Goal: Task Accomplishment & Management: Manage account settings

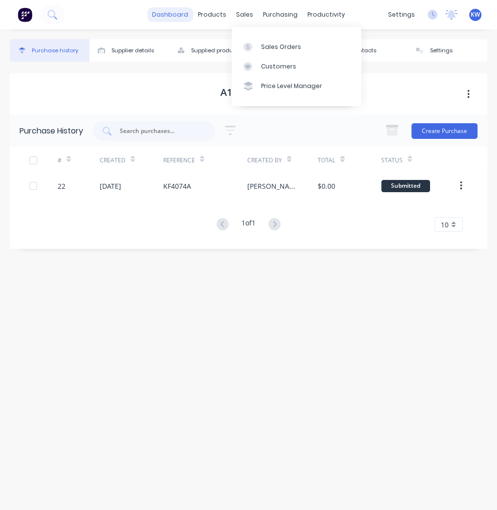
click at [168, 16] on link "dashboard" at bounding box center [170, 14] width 46 height 15
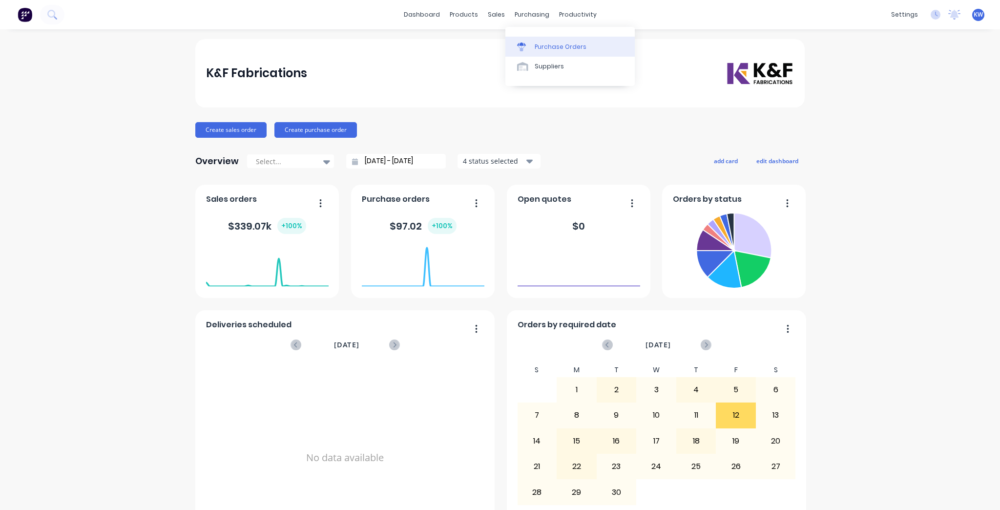
click at [543, 40] on link "Purchase Orders" at bounding box center [570, 47] width 129 height 20
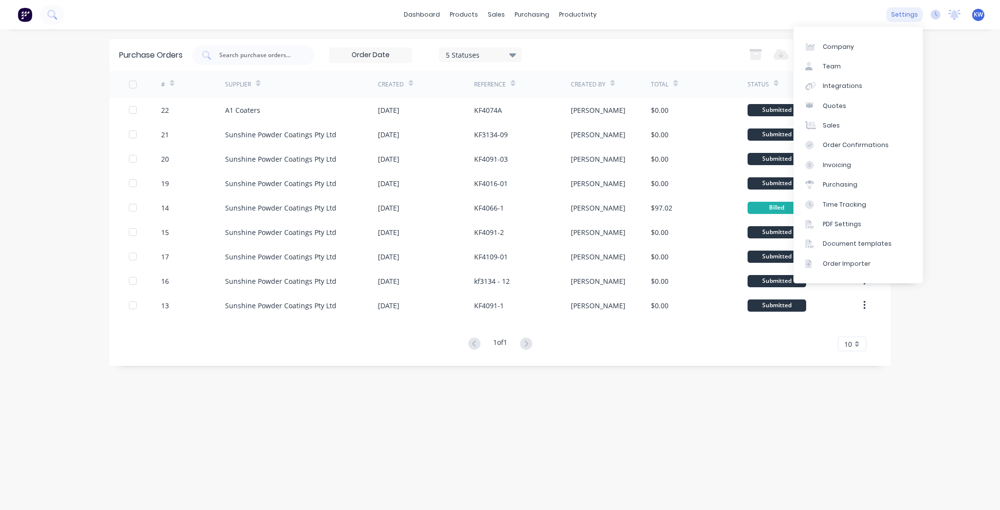
click at [894, 11] on div "settings" at bounding box center [905, 14] width 37 height 15
click at [845, 244] on div "Document templates" at bounding box center [857, 243] width 69 height 9
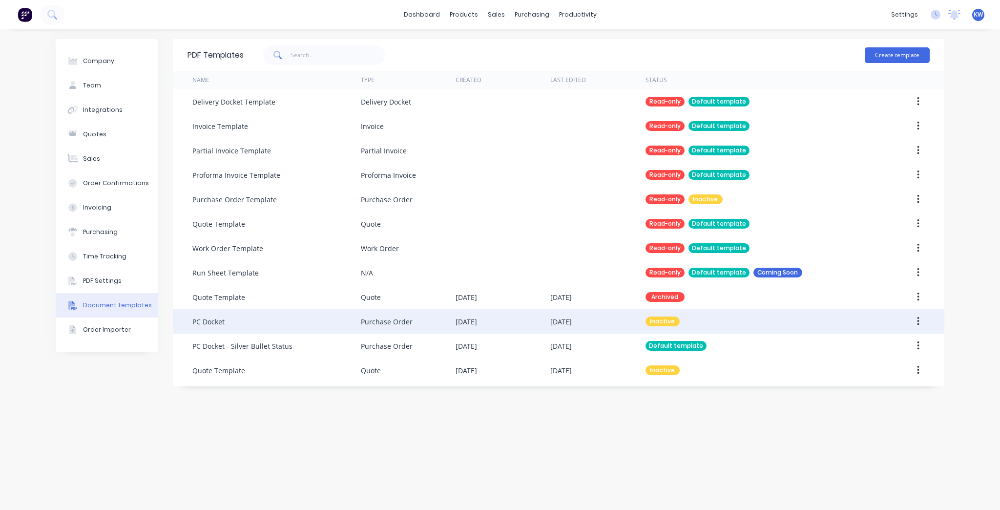
click at [918, 316] on icon "button" at bounding box center [918, 321] width 2 height 11
click at [878, 365] on div "Make default" at bounding box center [883, 367] width 75 height 14
click at [539, 44] on div "Purchase Orders" at bounding box center [564, 47] width 52 height 9
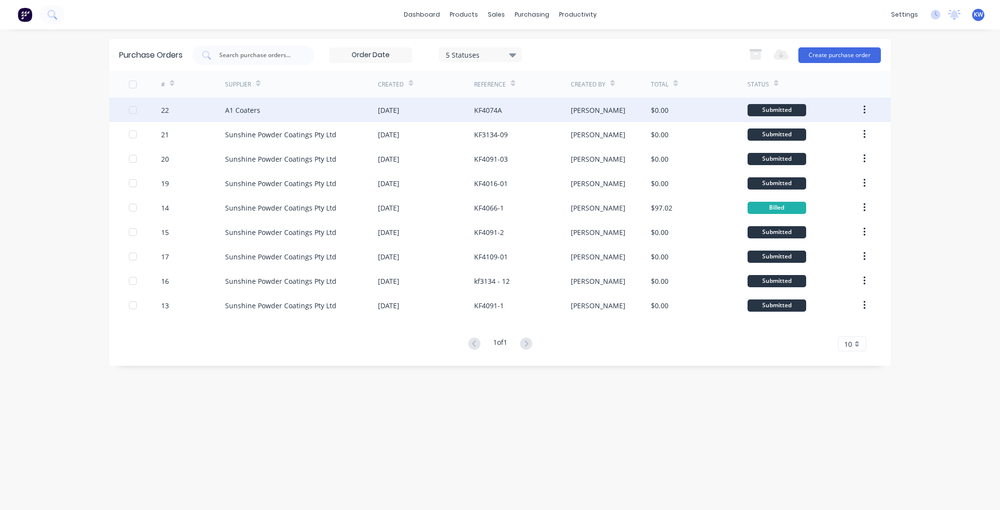
click at [400, 113] on div "[DATE]" at bounding box center [388, 110] width 21 height 10
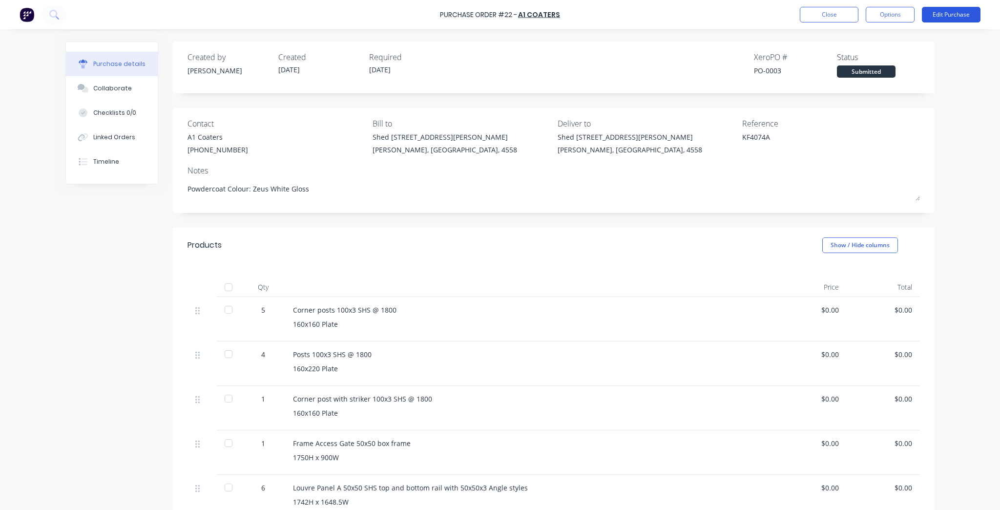
click at [945, 14] on button "Edit Purchase" at bounding box center [951, 15] width 59 height 16
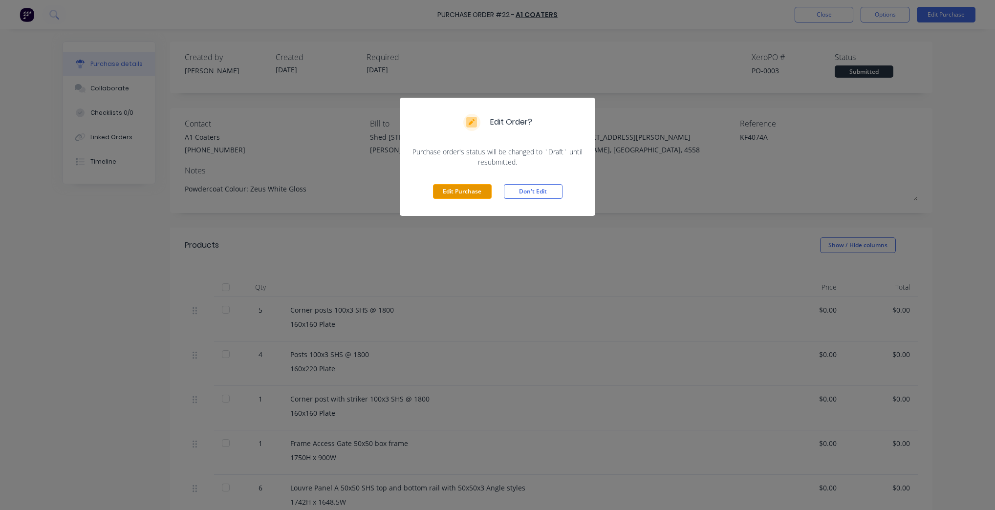
click at [470, 191] on button "Edit Purchase" at bounding box center [462, 191] width 59 height 15
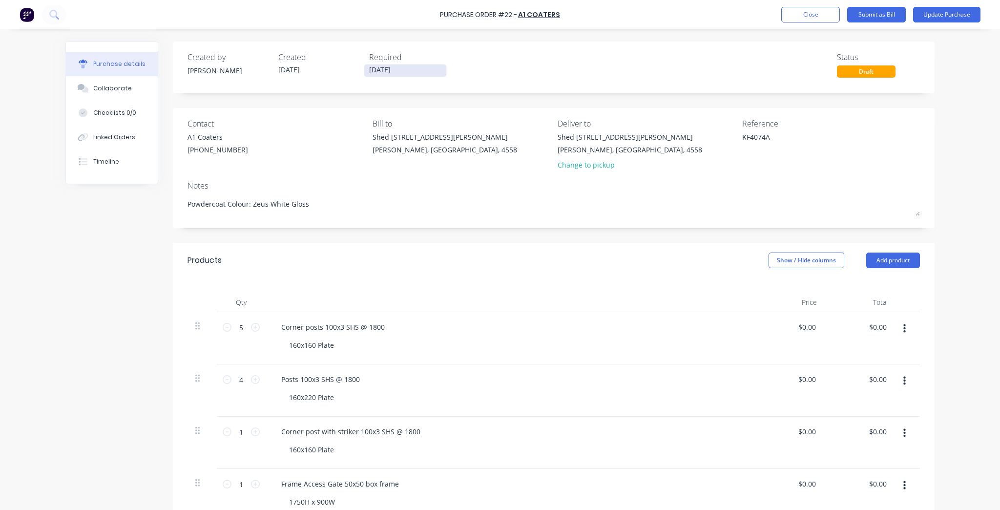
click at [391, 69] on input "[DATE]" at bounding box center [405, 70] width 82 height 12
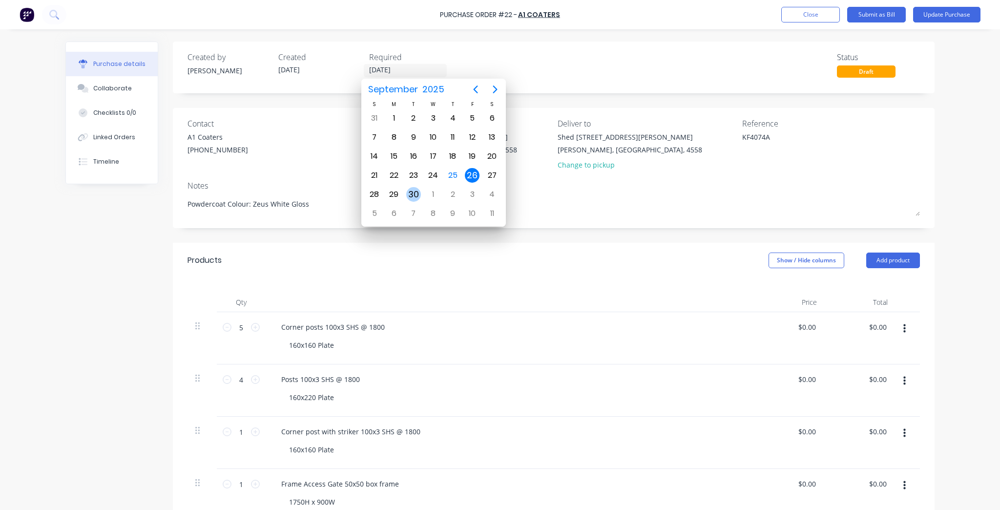
click at [414, 191] on div "30" at bounding box center [413, 194] width 15 height 15
type textarea "x"
type input "[DATE]"
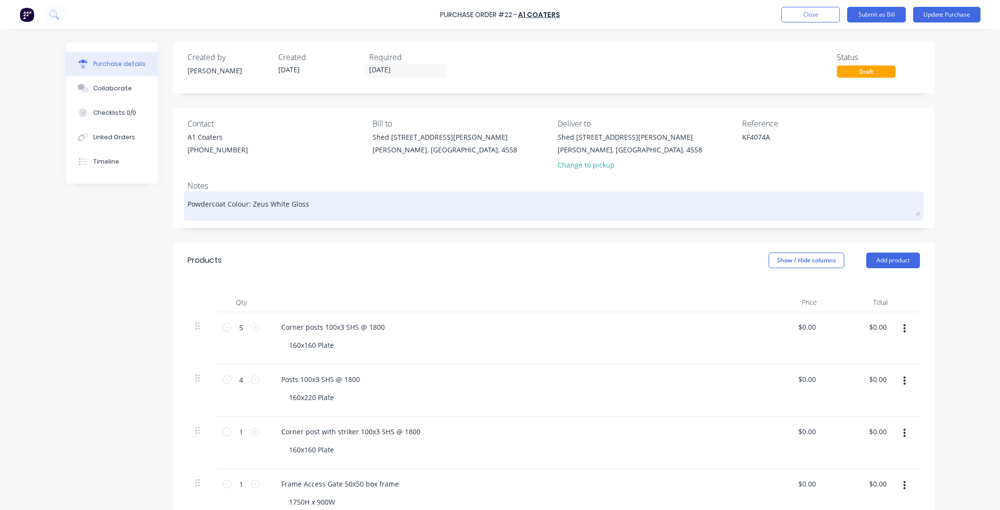
click at [337, 208] on textarea "Powdercoat Colour: Zeus White Gloss" at bounding box center [554, 205] width 733 height 22
type textarea "x"
type textarea "Powdercoat Colour: Zeus White Gloss"
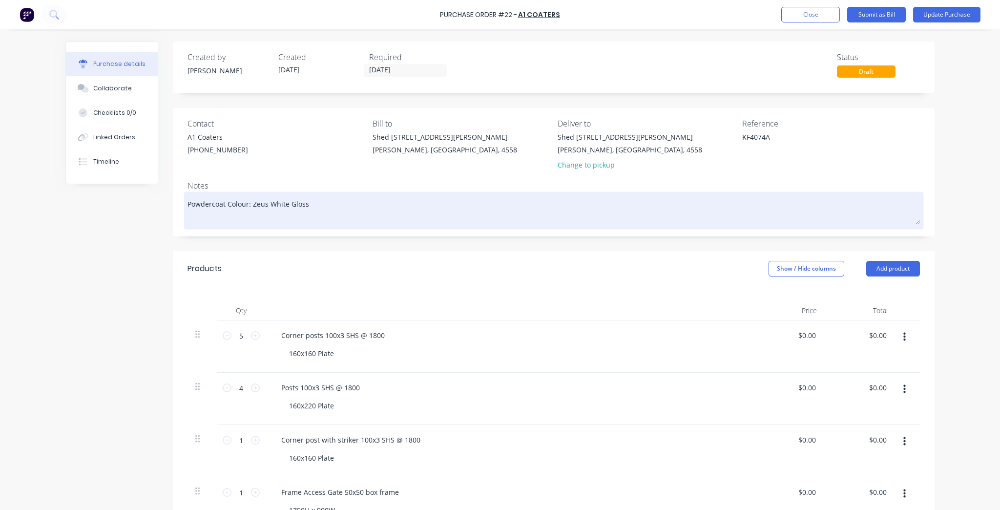
type textarea "x"
type textarea "Powdercoat Colour: Zeus White Gloss"
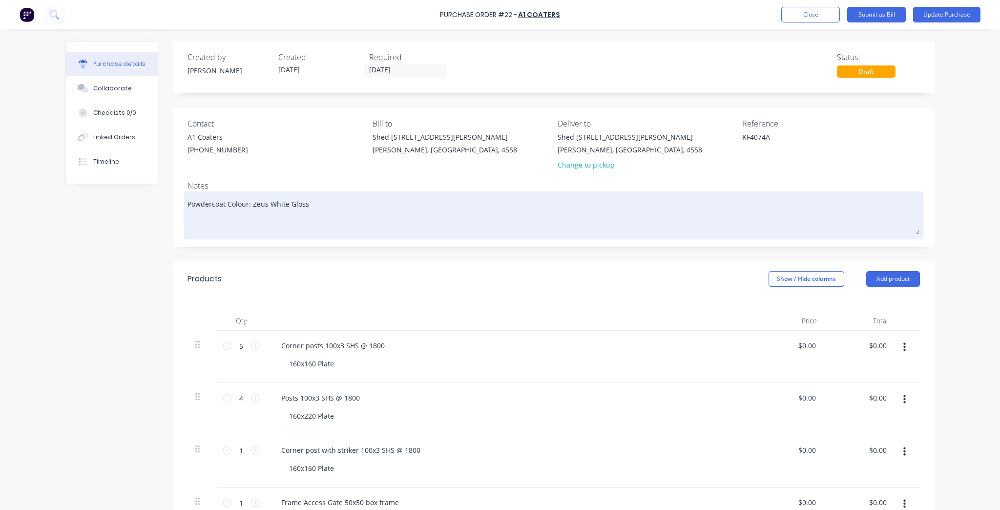
type textarea "x"
type textarea "Powdercoat Colour: Zeus White Gloss P"
type textarea "x"
type textarea "Powdercoat Colour: Zeus White Gloss Pi"
type textarea "x"
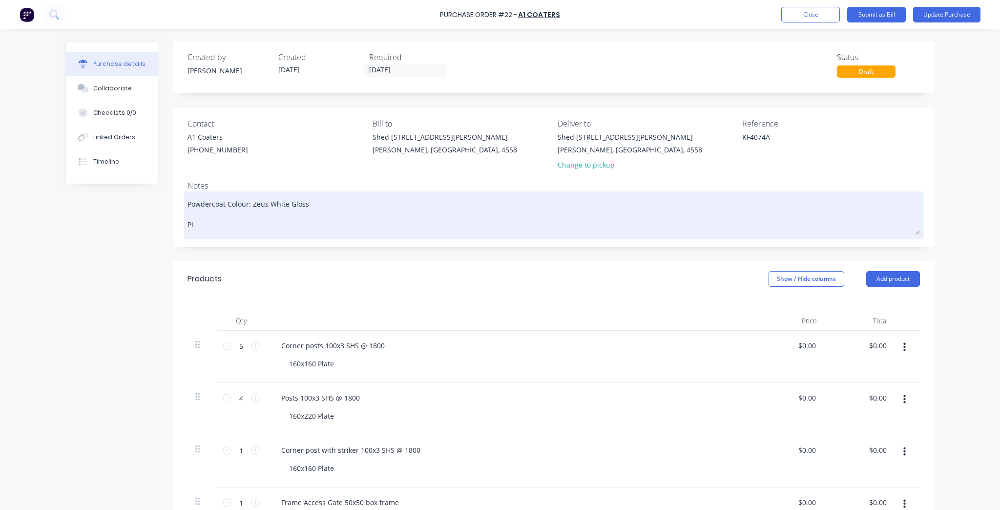
type textarea "Powdercoat Colour: Zeus White Gloss Pic"
type textarea "x"
type textarea "Powdercoat Colour: Zeus White Gloss Pick"
type textarea "x"
type textarea "Powdercoat Colour: Zeus White Gloss Pick"
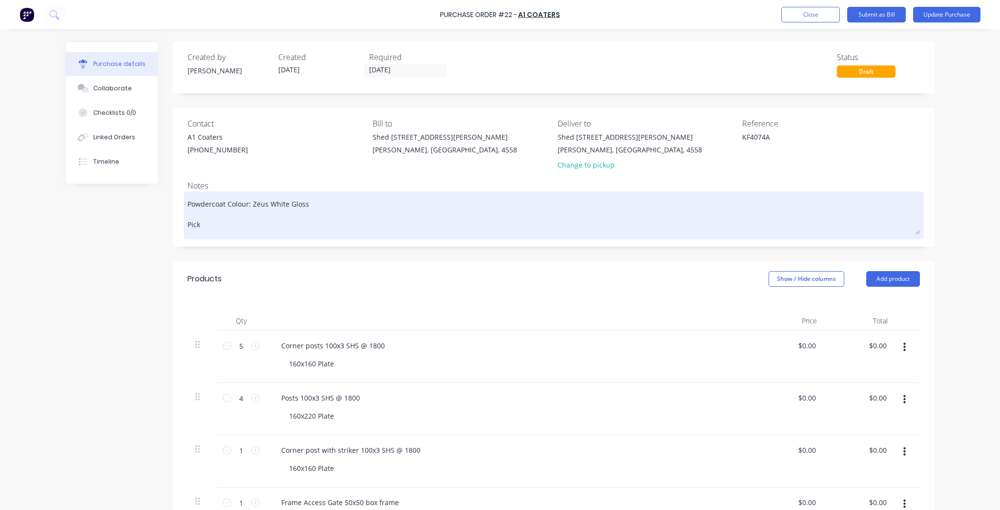
type textarea "x"
type textarea "Powdercoat Colour: Zeus White Gloss Pick U"
type textarea "x"
type textarea "Powdercoat Colour: Zeus White Gloss Pick Up"
type textarea "x"
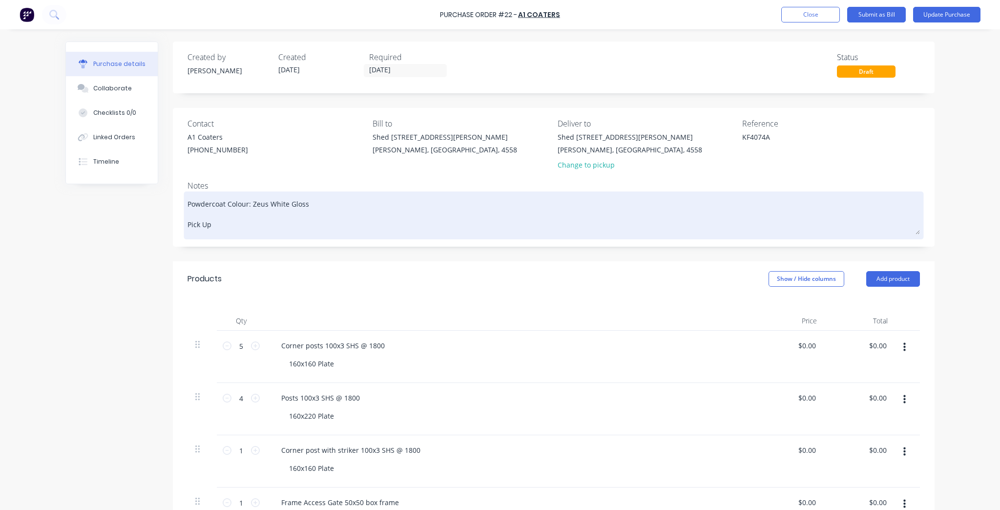
type textarea "Powdercoat Colour: Zeus White Gloss Pick U"
type textarea "x"
type textarea "Powdercoat Colour: Zeus White Gloss Pick"
type textarea "x"
type textarea "Powdercoat Colour: Zeus White Gloss Pick"
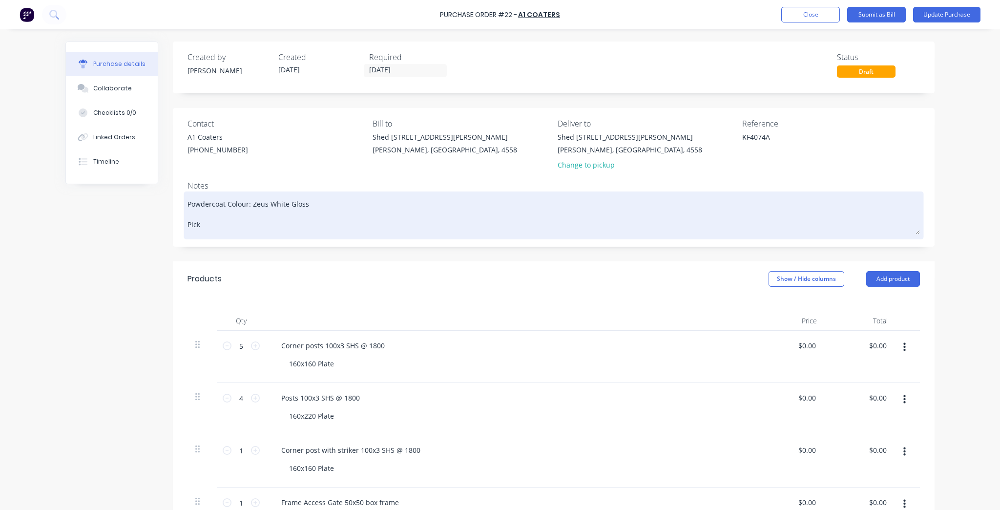
type textarea "x"
type textarea "Powdercoat Colour: Zeus White Gloss Pick-"
type textarea "x"
type textarea "Powdercoat Colour: Zeus White Gloss Pick-U"
type textarea "x"
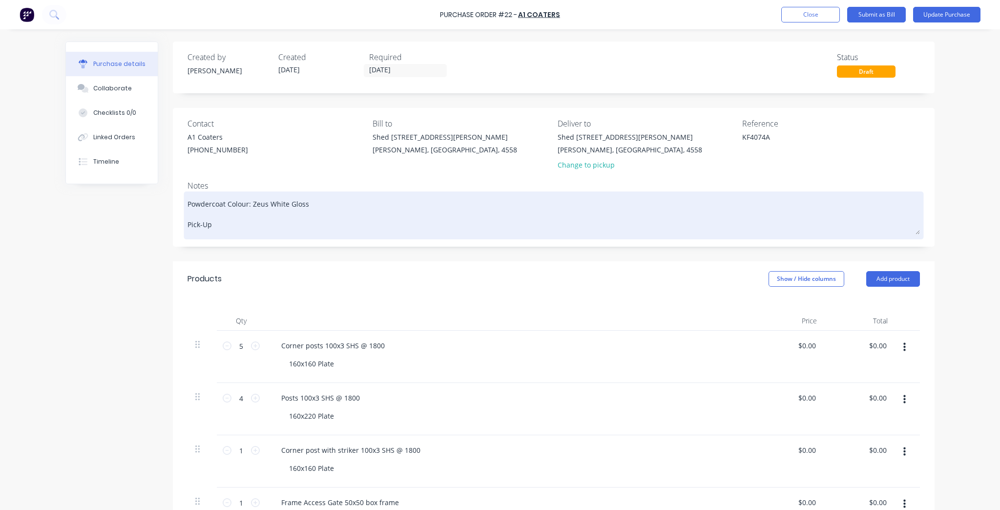
type textarea "Powdercoat Colour: Zeus White Gloss Pick-Up:"
type textarea "x"
type textarea "Powdercoat Colour: Zeus White Gloss Pick-Up:"
type textarea "x"
type textarea "Powdercoat Colour: Zeus White Gloss Pick-Up: T"
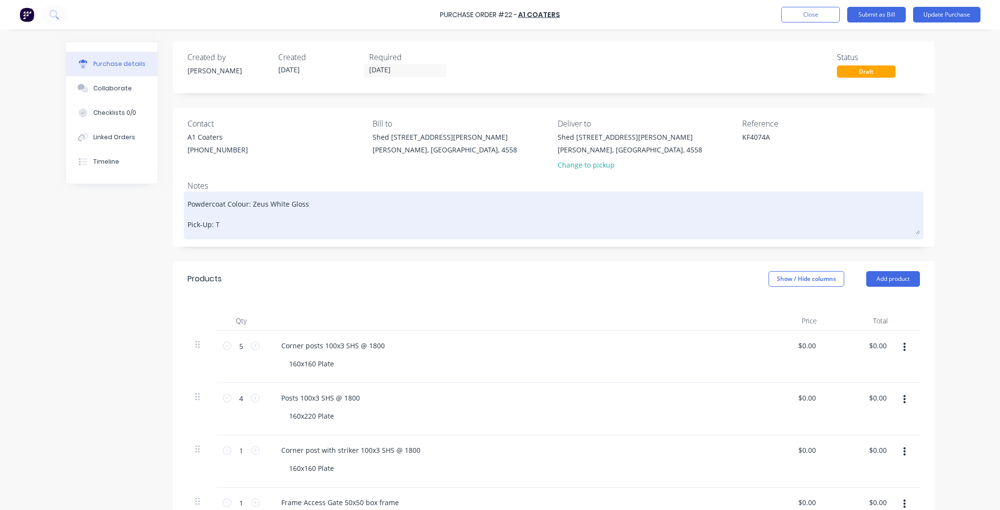
type textarea "x"
type textarea "Powdercoat Colour: Zeus White Gloss Pick-Up: Tu"
type textarea "x"
type textarea "Powdercoat Colour: Zeus White Gloss Pick-Up: Tue"
type textarea "x"
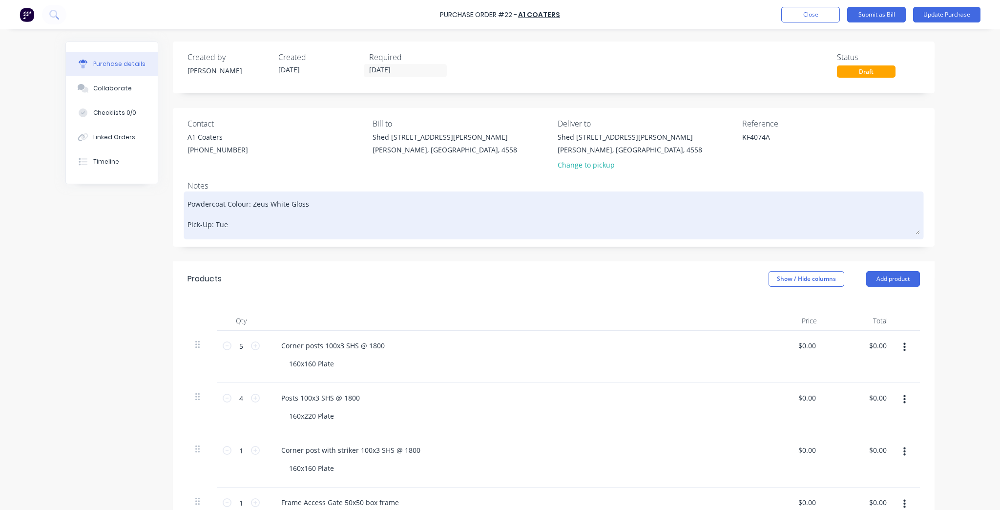
type textarea "Powdercoat Colour: Zeus White Gloss Pick-Up: Tues"
type textarea "x"
type textarea "Powdercoat Colour: Zeus White Gloss Pick-Up: Tuesd"
type textarea "x"
type textarea "Powdercoat Colour: Zeus White Gloss Pick-Up: [GEOGRAPHIC_DATA]"
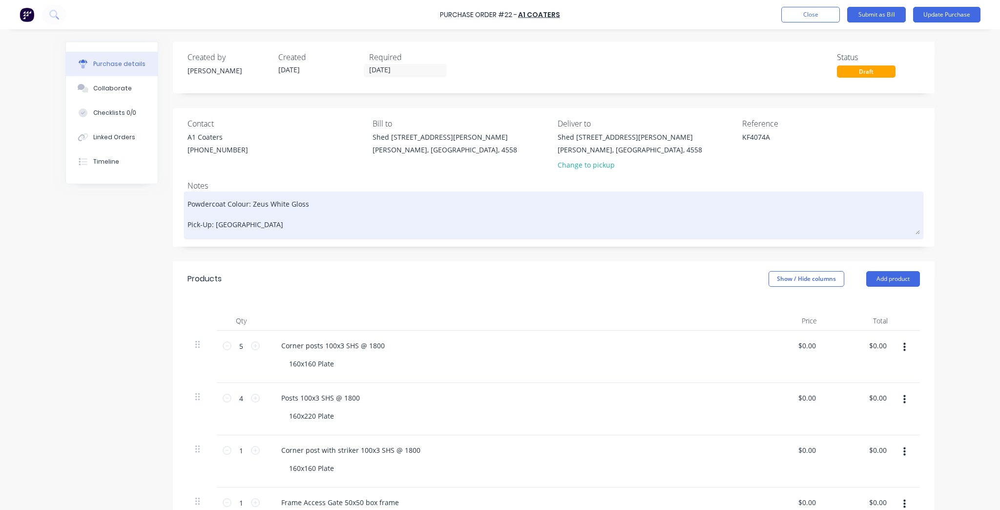
type textarea "x"
type textarea "Powdercoat Colour: Zeus White Gloss Pick-Up: [DATE]"
type textarea "x"
type textarea "Powdercoat Colour: Zeus White Gloss Pick-Up: [DATE]"
type textarea "x"
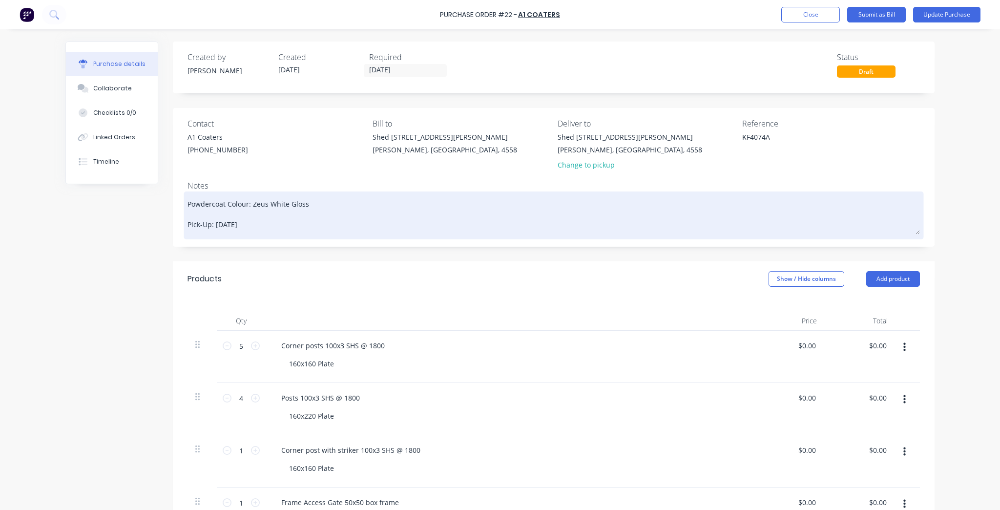
type textarea "Powdercoat Colour: Zeus White Gloss Pick-Up: [DATE] A"
type textarea "x"
type textarea "Powdercoat Colour: Zeus White Gloss Pick-Up: [DATE] Af"
type textarea "x"
type textarea "Powdercoat Colour: Zeus White Gloss Pick-Up: [DATE] Aft"
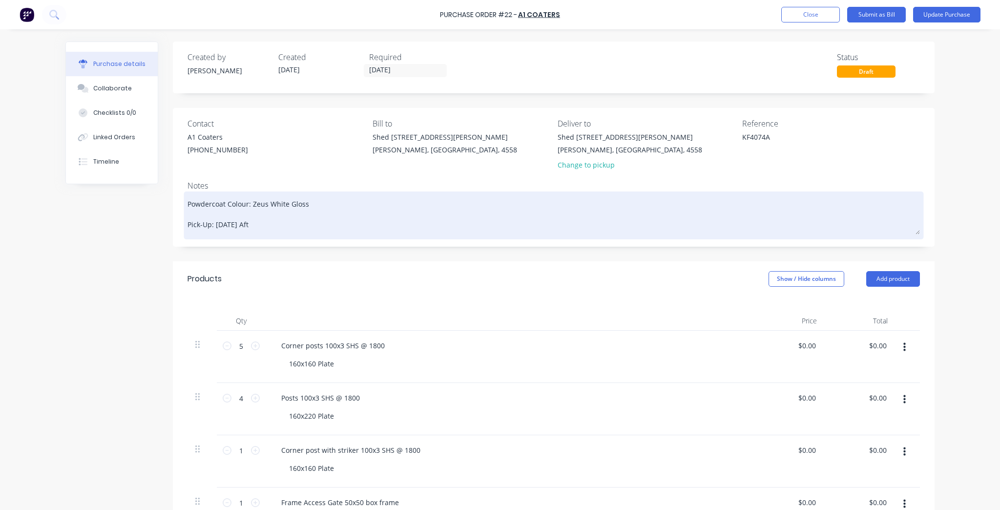
type textarea "x"
type textarea "Powdercoat Colour: Zeus White Gloss Pick-Up: [DATE] Afte"
type textarea "x"
type textarea "Powdercoat Colour: Zeus White Gloss Pick-Up: [DATE] After"
type textarea "x"
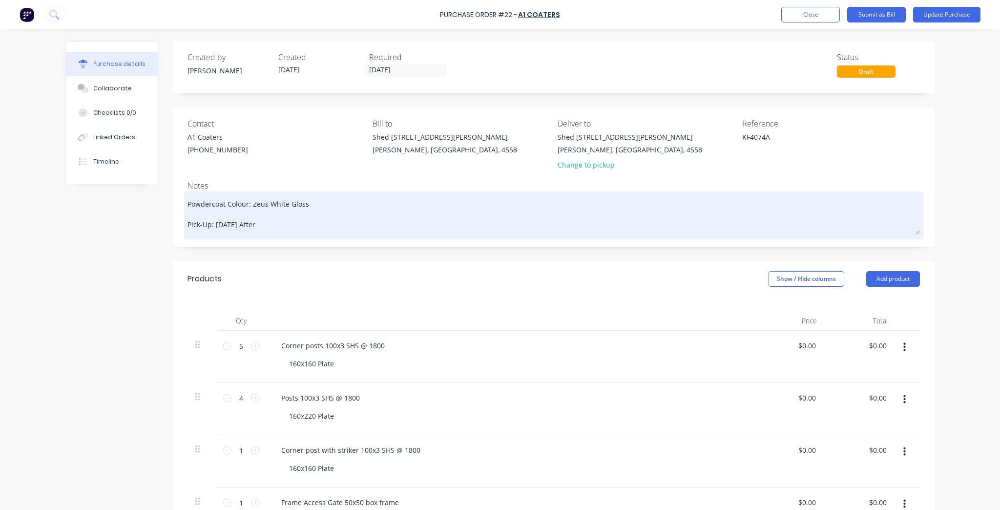
type textarea "Powdercoat Colour: Zeus White Gloss Pick-Up: [DATE] Aftern"
type textarea "x"
type textarea "Powdercoat Colour: Zeus White Gloss Pick-Up: [DATE] Afterno"
type textarea "x"
type textarea "Powdercoat Colour: Zeus White Gloss Pick-Up: [DATE] Afternoo"
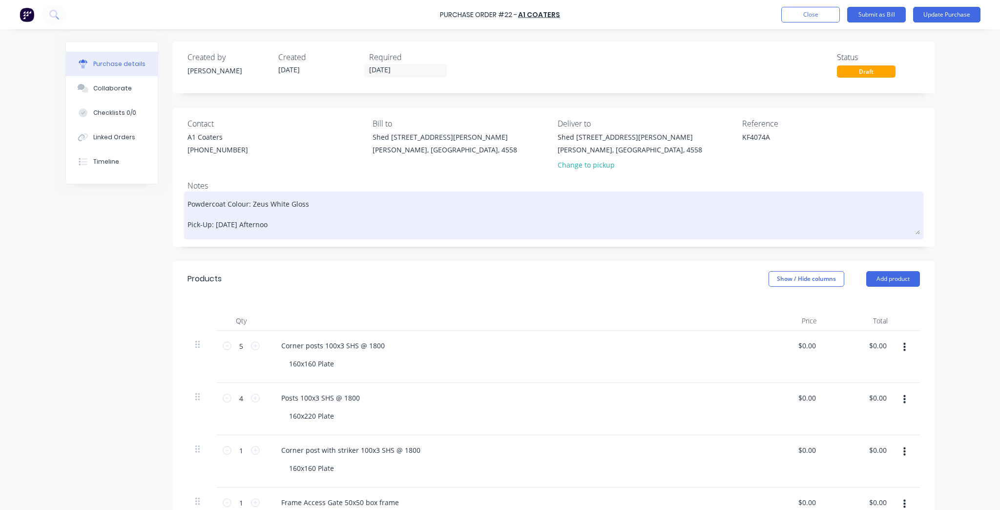
type textarea "x"
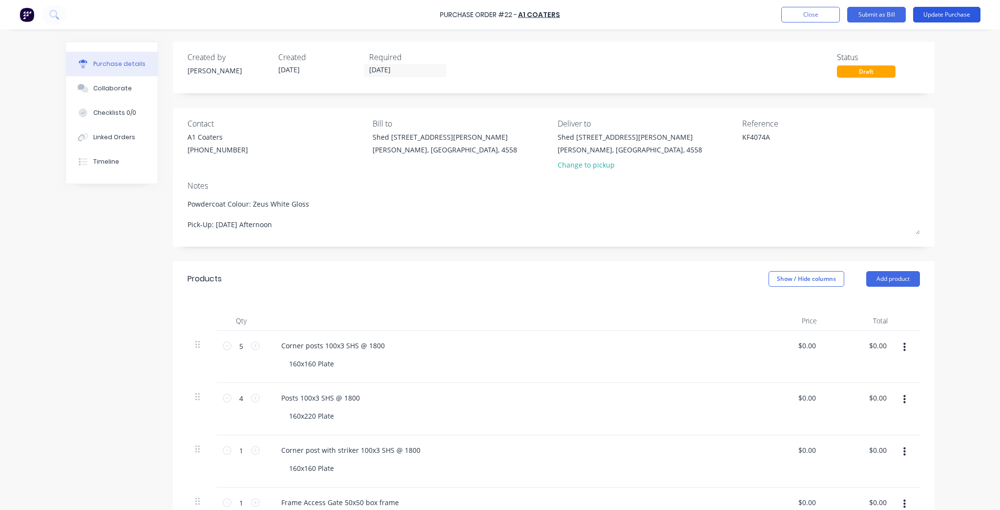
type textarea "Powdercoat Colour: Zeus White Gloss Pick-Up: [DATE] Afternoon"
type textarea "x"
type textarea "Powdercoat Colour: Zeus White Gloss Pick-Up: [DATE] Afternoon"
click at [950, 18] on button "Update Purchase" at bounding box center [947, 15] width 67 height 16
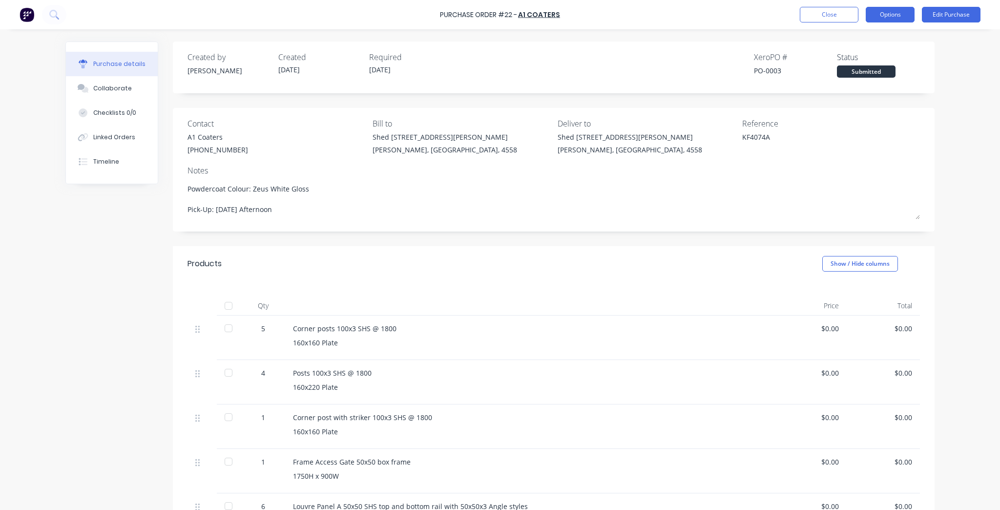
click at [902, 16] on button "Options" at bounding box center [890, 15] width 49 height 16
drag, startPoint x: 887, startPoint y: 48, endPoint x: 999, endPoint y: 109, distance: 127.5
click at [999, 109] on div "Purchase Order #22 - A1 Coaters Close Options Print / Email Convert to Bill Spl…" at bounding box center [500, 255] width 1000 height 510
click at [877, 41] on div "Print / Email" at bounding box center [868, 40] width 75 height 14
click at [877, 80] on div "Without pricing" at bounding box center [868, 79] width 75 height 14
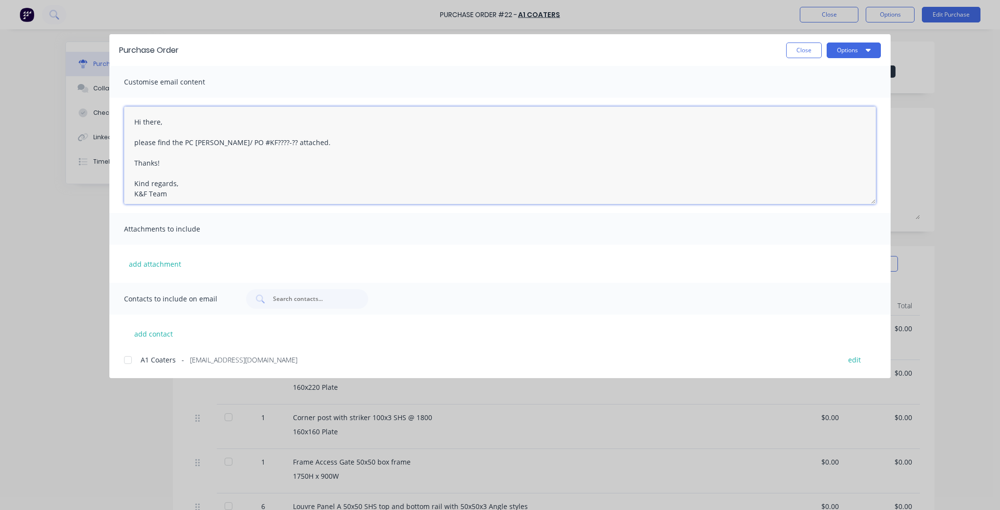
click at [219, 154] on textarea "Hi there, please find the PC [PERSON_NAME]/ PO #KF????-?? attached. Thanks! Kin…" at bounding box center [500, 155] width 752 height 98
click at [235, 135] on textarea "Hi there, please find the PC [PERSON_NAME]/ PO #KF????-?? attached. Thanks! Kin…" at bounding box center [500, 155] width 752 height 98
click at [221, 141] on textarea "Hi there, please find the PC [PERSON_NAME]/ PO #KF????-?? attached. Thanks! Kin…" at bounding box center [500, 155] width 752 height 98
drag, startPoint x: 262, startPoint y: 141, endPoint x: 243, endPoint y: 146, distance: 19.7
click at [243, 146] on textarea "Hi there, please find the PC [PERSON_NAME]/ PO #KF????-?? attached. Thanks! Kin…" at bounding box center [500, 155] width 752 height 98
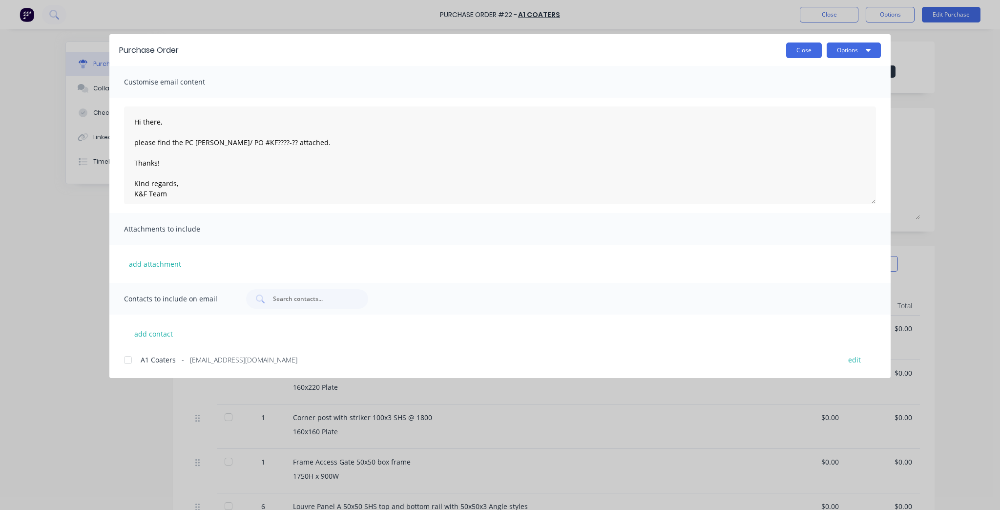
click at [793, 53] on button "Close" at bounding box center [805, 51] width 36 height 16
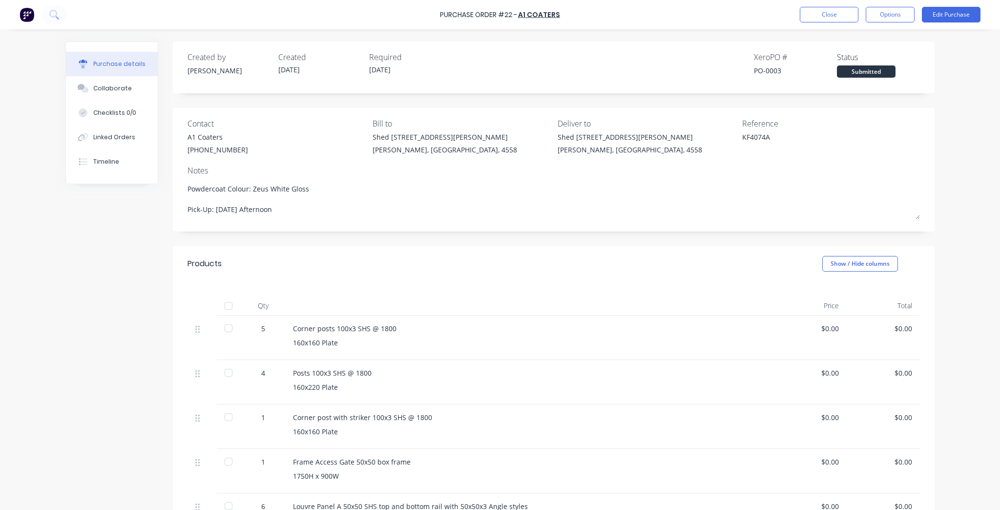
click at [729, 140] on div "Contact A1 Coaters [PHONE_NUMBER] Bill to Shed [STREET_ADDRESS][PERSON_NAME] De…" at bounding box center [554, 139] width 733 height 42
click at [877, 21] on button "Options" at bounding box center [890, 15] width 49 height 16
click at [871, 39] on div "Print / Email" at bounding box center [868, 40] width 75 height 14
click at [870, 76] on div "Without pricing" at bounding box center [868, 79] width 75 height 14
type textarea "x"
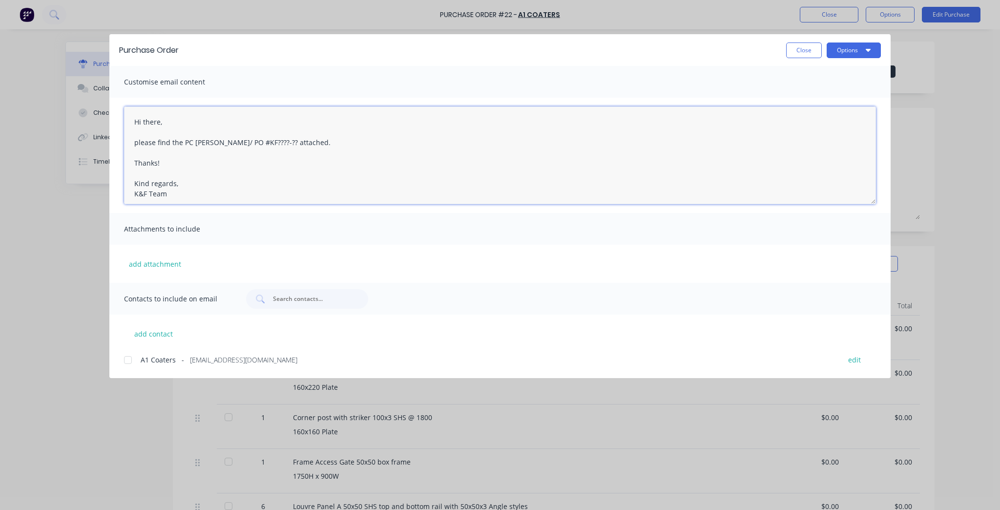
drag, startPoint x: 262, startPoint y: 142, endPoint x: 242, endPoint y: 144, distance: 19.7
click at [242, 144] on textarea "Hi there, please find the PC [PERSON_NAME]/ PO #KF????-?? attached. Thanks! Kin…" at bounding box center [500, 155] width 752 height 98
paste textarea "KF4074A"
click at [243, 143] on textarea "Hi there, please find the PC docket/ PO #KFKF4074A attached. Thanks! Kind regar…" at bounding box center [500, 155] width 752 height 98
click at [307, 141] on textarea "Hi there, please find the PC docket KF4074A attached. Thanks! Kind regards, K&F…" at bounding box center [500, 155] width 752 height 98
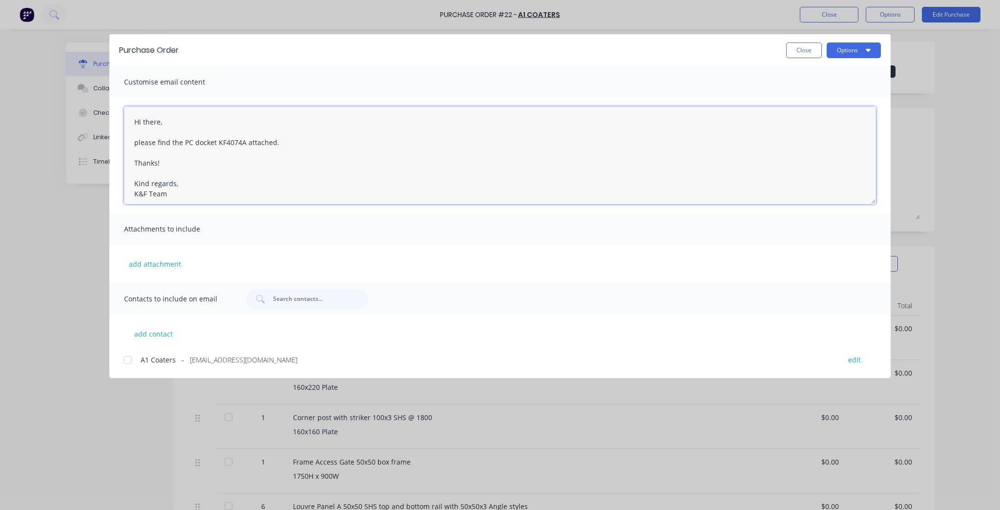
click at [185, 195] on textarea "Hi there, please find the PC docket KF4074A attached. Thanks! Kind regards, K&F…" at bounding box center [500, 155] width 752 height 98
click at [129, 359] on div at bounding box center [128, 360] width 20 height 20
type textarea "Hi there, please find the PC docket KF4074A attached. Thanks! Kind regards, K&F…"
click at [866, 42] on div "Purchase Order Close Options" at bounding box center [500, 50] width 782 height 32
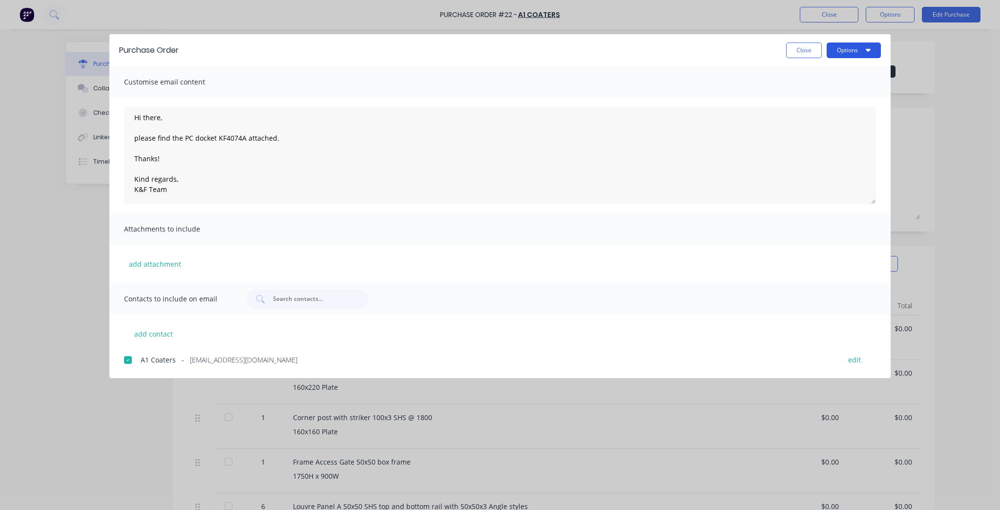
click at [864, 45] on button "Options" at bounding box center [854, 51] width 54 height 16
click at [855, 71] on div "Preview" at bounding box center [834, 75] width 75 height 14
click at [848, 54] on button "Options" at bounding box center [854, 51] width 54 height 16
click at [835, 119] on div "Email" at bounding box center [834, 114] width 75 height 14
click at [794, 53] on button "Close" at bounding box center [805, 51] width 36 height 16
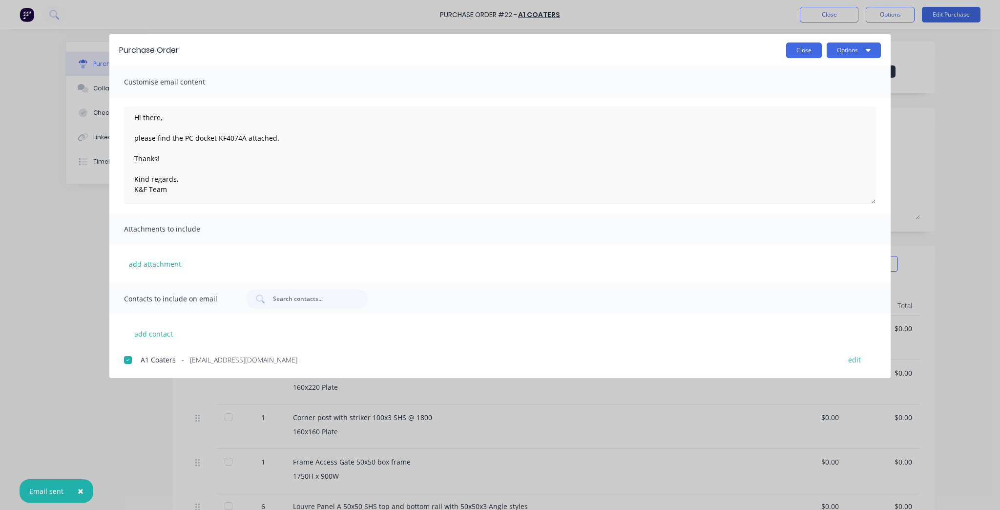
type textarea "x"
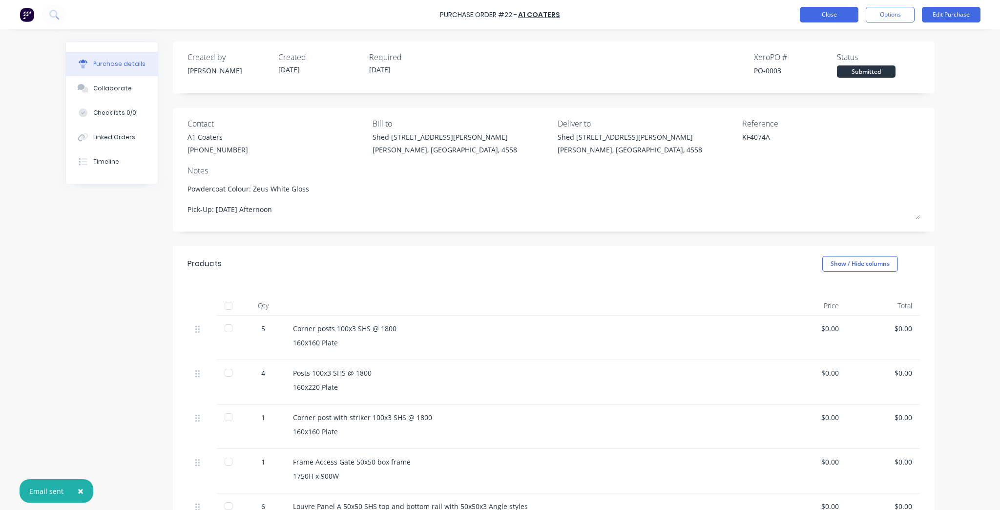
click at [840, 22] on button "Close" at bounding box center [829, 15] width 59 height 16
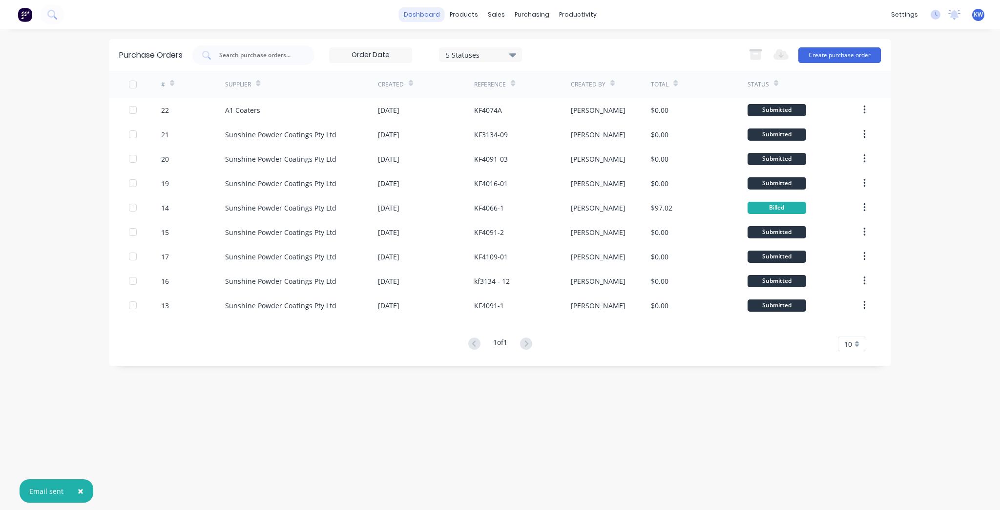
click at [427, 10] on link "dashboard" at bounding box center [422, 14] width 46 height 15
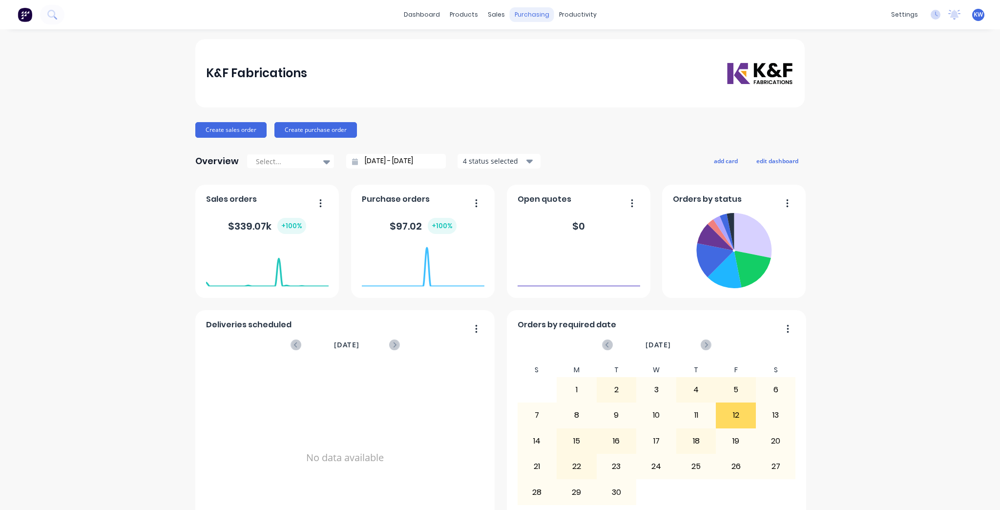
click at [525, 18] on div "purchasing" at bounding box center [532, 14] width 44 height 15
click at [535, 54] on link "Purchase Orders" at bounding box center [570, 47] width 129 height 20
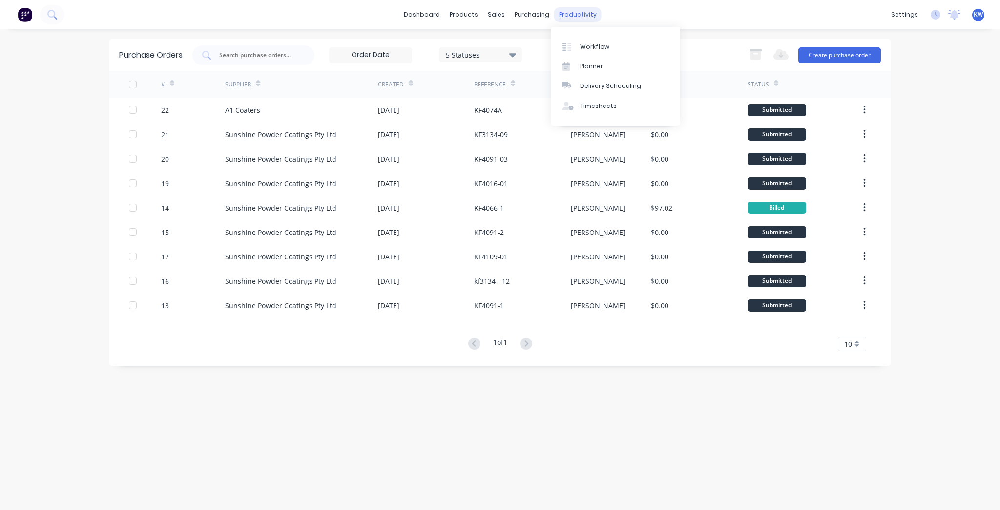
click at [573, 15] on div "productivity" at bounding box center [577, 14] width 47 height 15
click at [584, 41] on link "Workflow" at bounding box center [615, 47] width 129 height 20
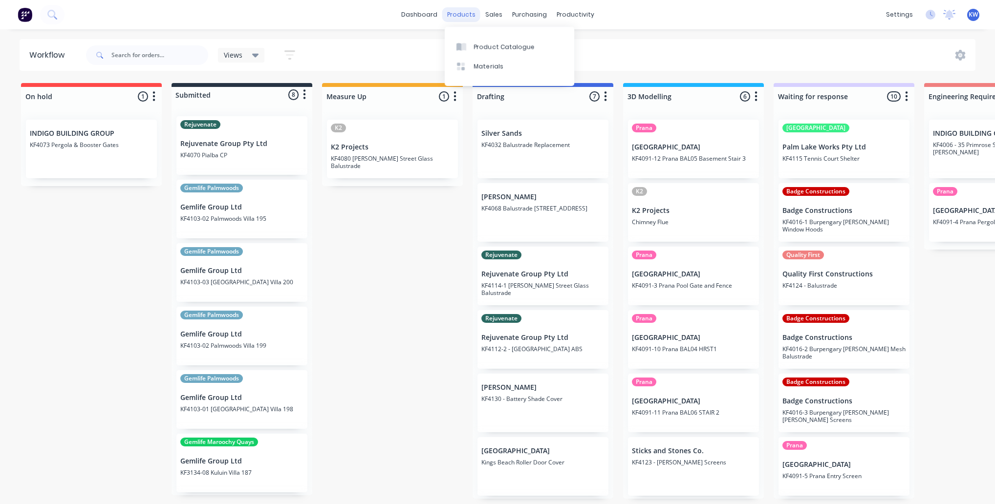
click at [454, 7] on div "products" at bounding box center [461, 14] width 38 height 15
drag, startPoint x: 466, startPoint y: 36, endPoint x: 469, endPoint y: 43, distance: 7.9
click at [467, 40] on div "Product Catalogue Materials" at bounding box center [509, 56] width 129 height 59
click at [469, 43] on div at bounding box center [463, 47] width 15 height 9
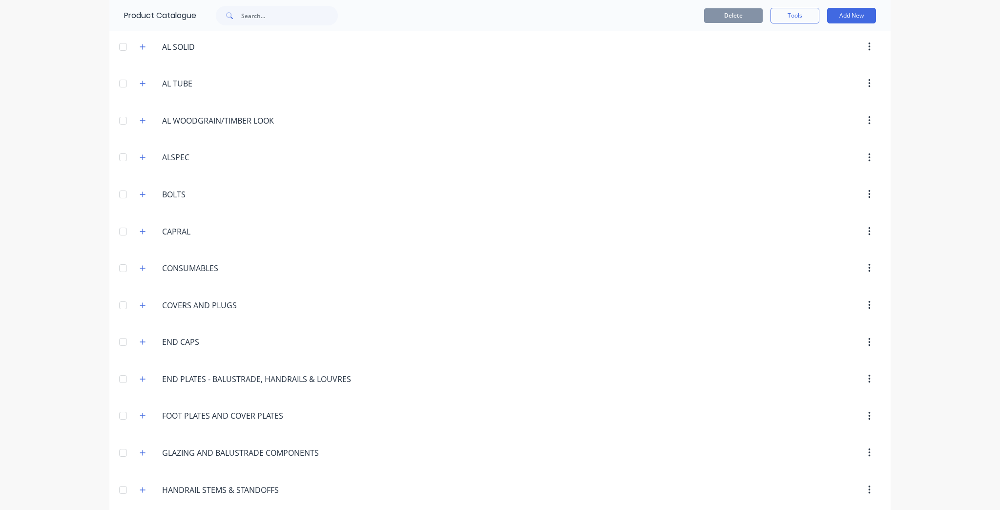
scroll to position [430, 0]
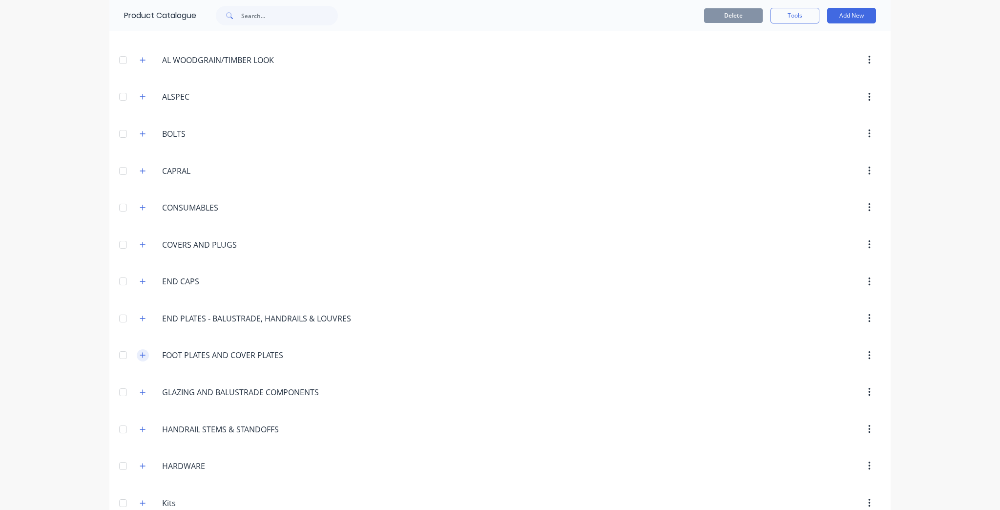
click at [140, 352] on icon "button" at bounding box center [143, 355] width 6 height 7
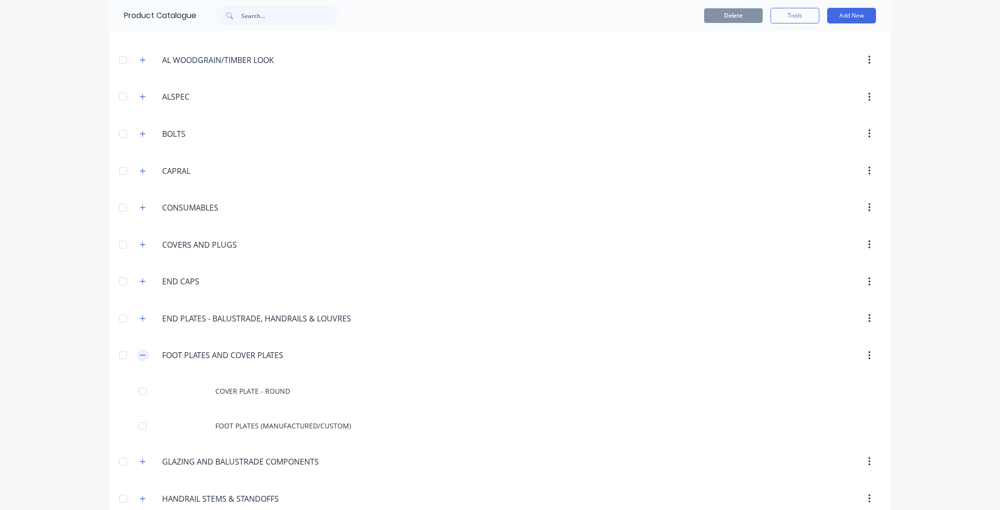
click at [140, 352] on icon "button" at bounding box center [143, 355] width 6 height 7
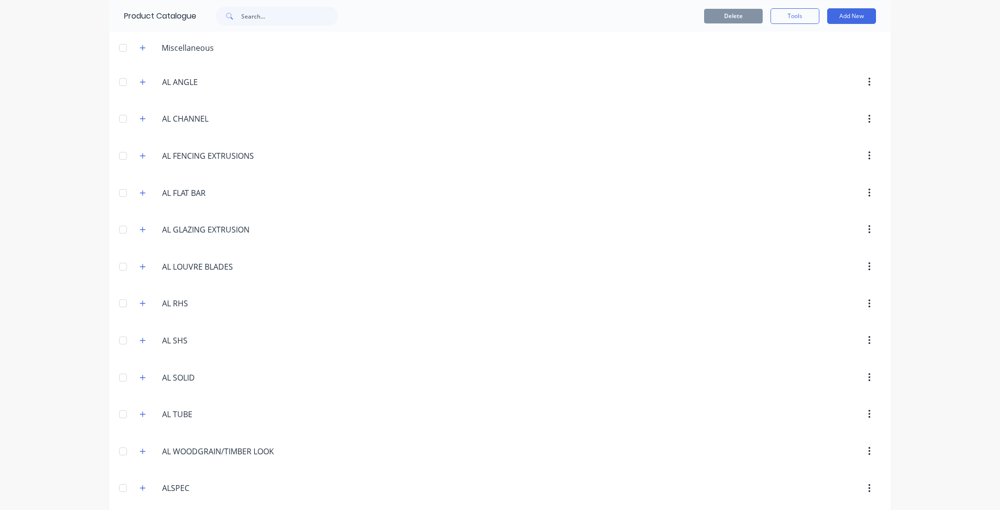
scroll to position [0, 0]
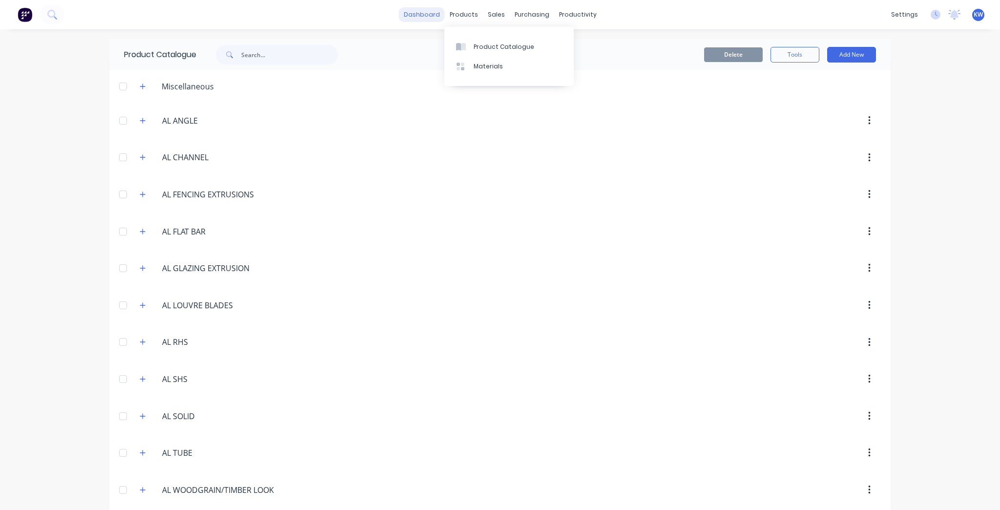
click at [404, 12] on link "dashboard" at bounding box center [422, 14] width 46 height 15
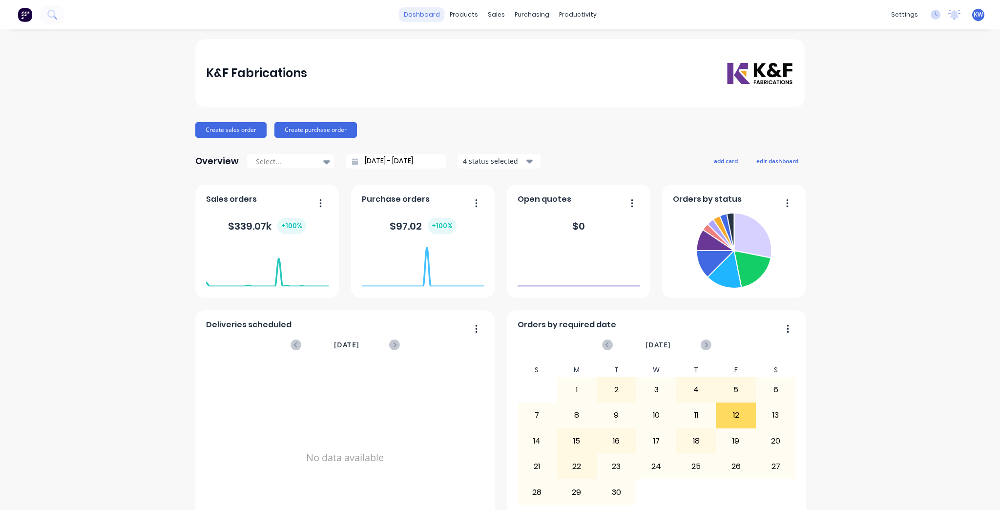
click at [428, 7] on link "dashboard" at bounding box center [422, 14] width 46 height 15
click at [437, 14] on link "dashboard" at bounding box center [422, 14] width 46 height 15
click at [600, 41] on link "Workflow" at bounding box center [612, 47] width 129 height 20
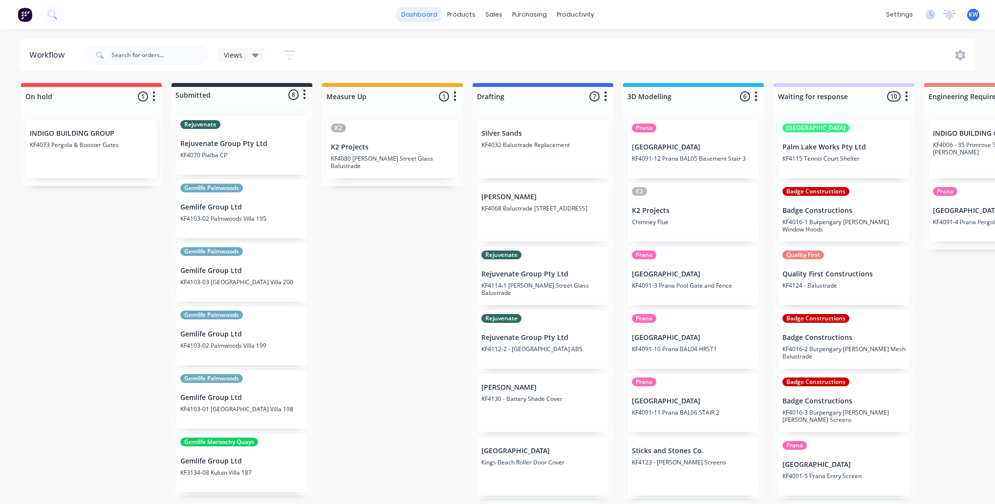
click at [435, 12] on link "dashboard" at bounding box center [419, 14] width 46 height 15
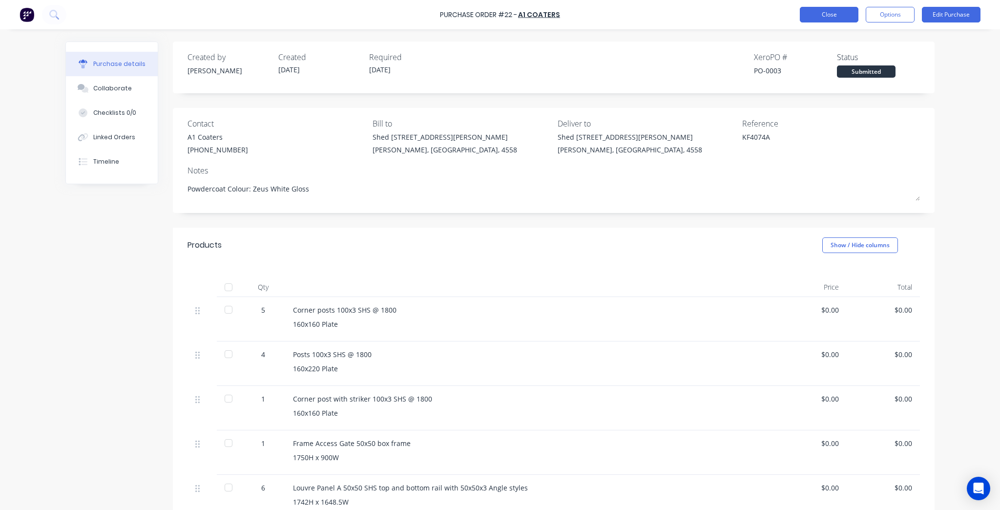
click at [828, 19] on button "Close" at bounding box center [829, 15] width 59 height 16
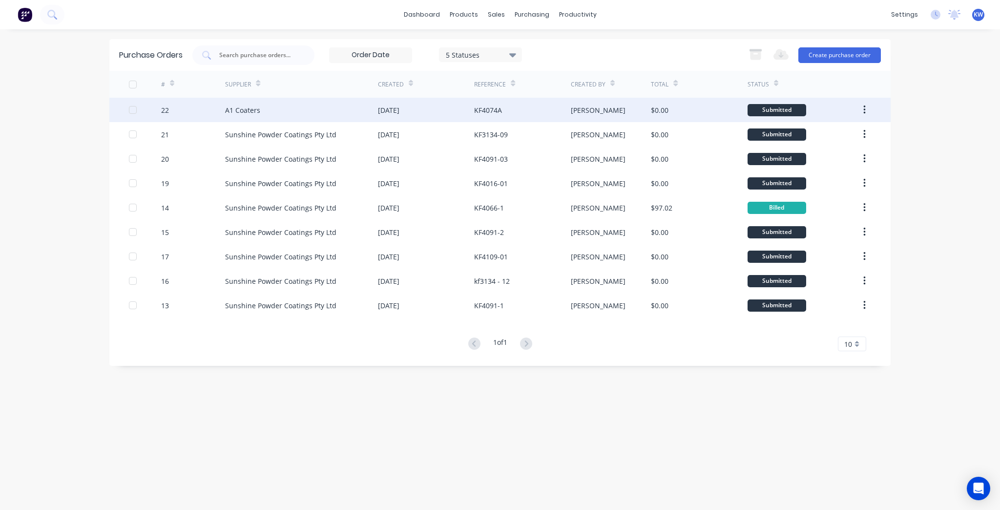
click at [420, 117] on div "[DATE]" at bounding box center [426, 110] width 96 height 24
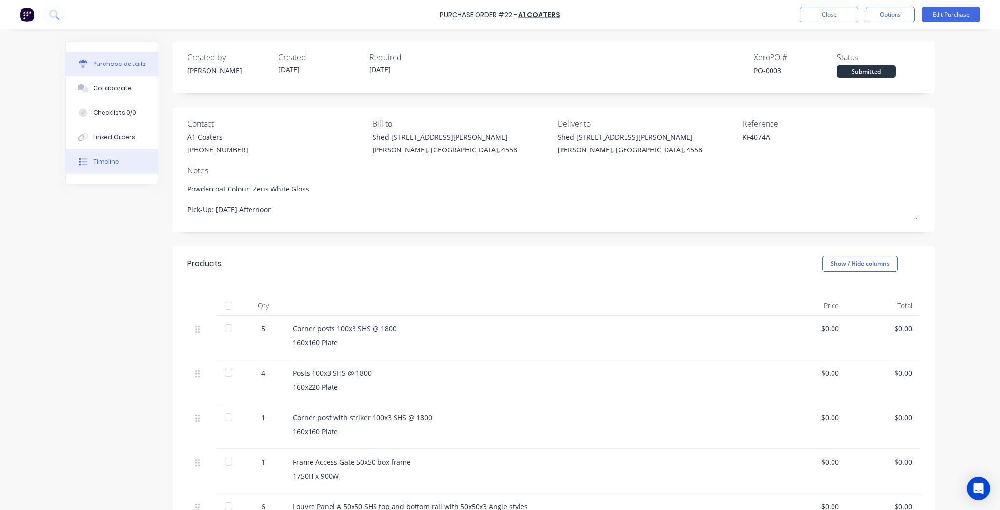
click at [124, 166] on button "Timeline" at bounding box center [112, 161] width 92 height 24
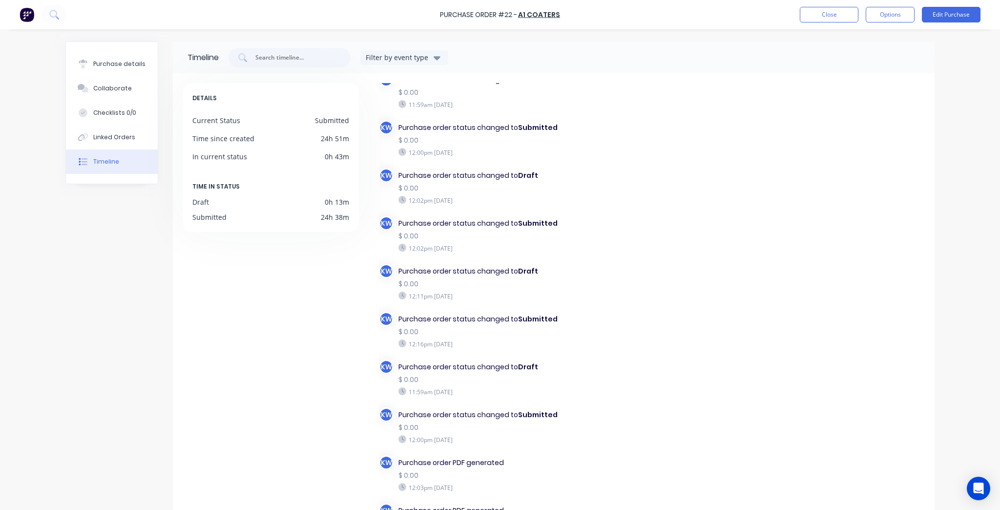
scroll to position [106, 0]
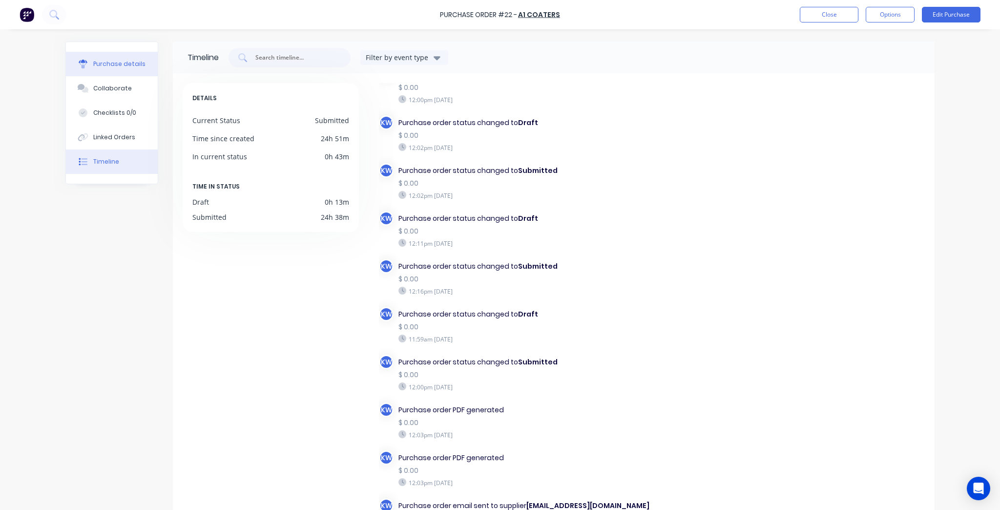
click at [128, 65] on div "Purchase details" at bounding box center [119, 64] width 52 height 9
type textarea "x"
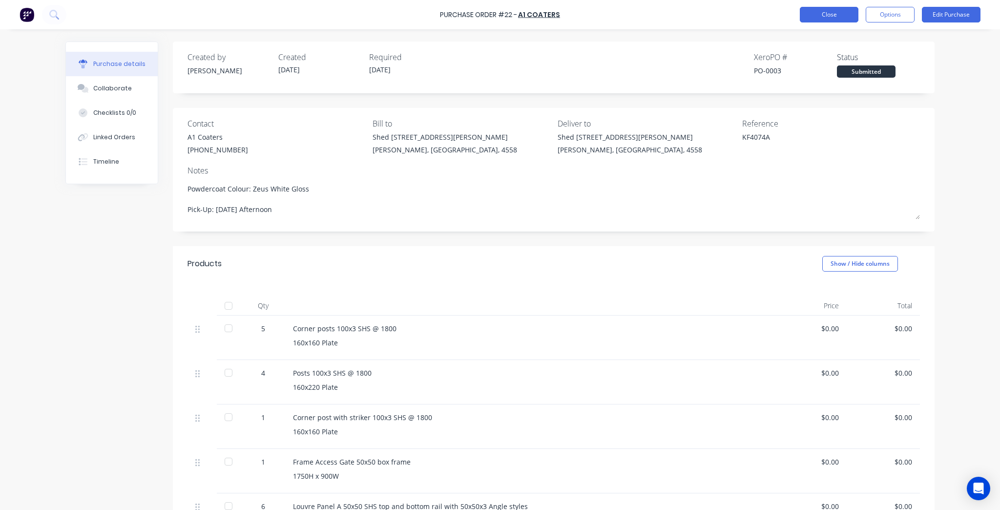
click at [842, 14] on button "Close" at bounding box center [829, 15] width 59 height 16
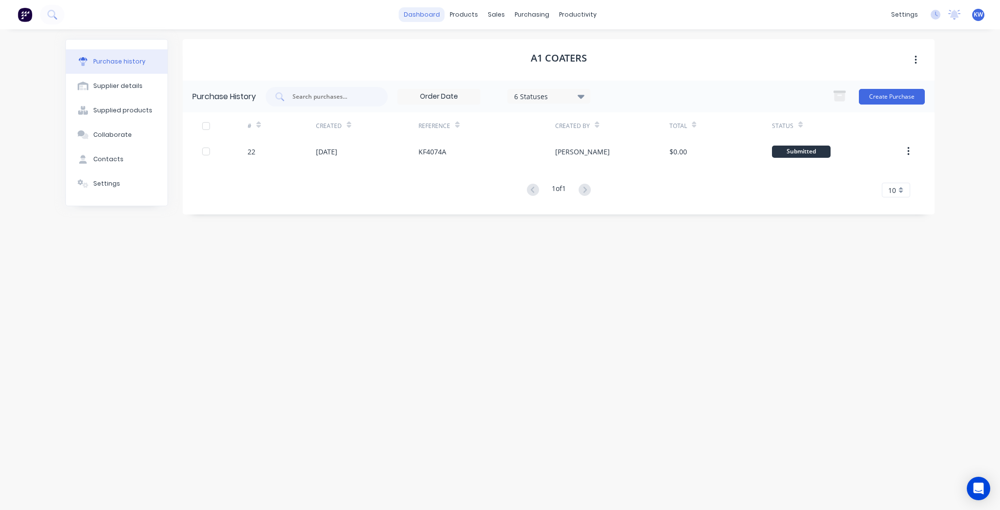
click at [419, 16] on link "dashboard" at bounding box center [422, 14] width 46 height 15
